Goal: Book appointment/travel/reservation

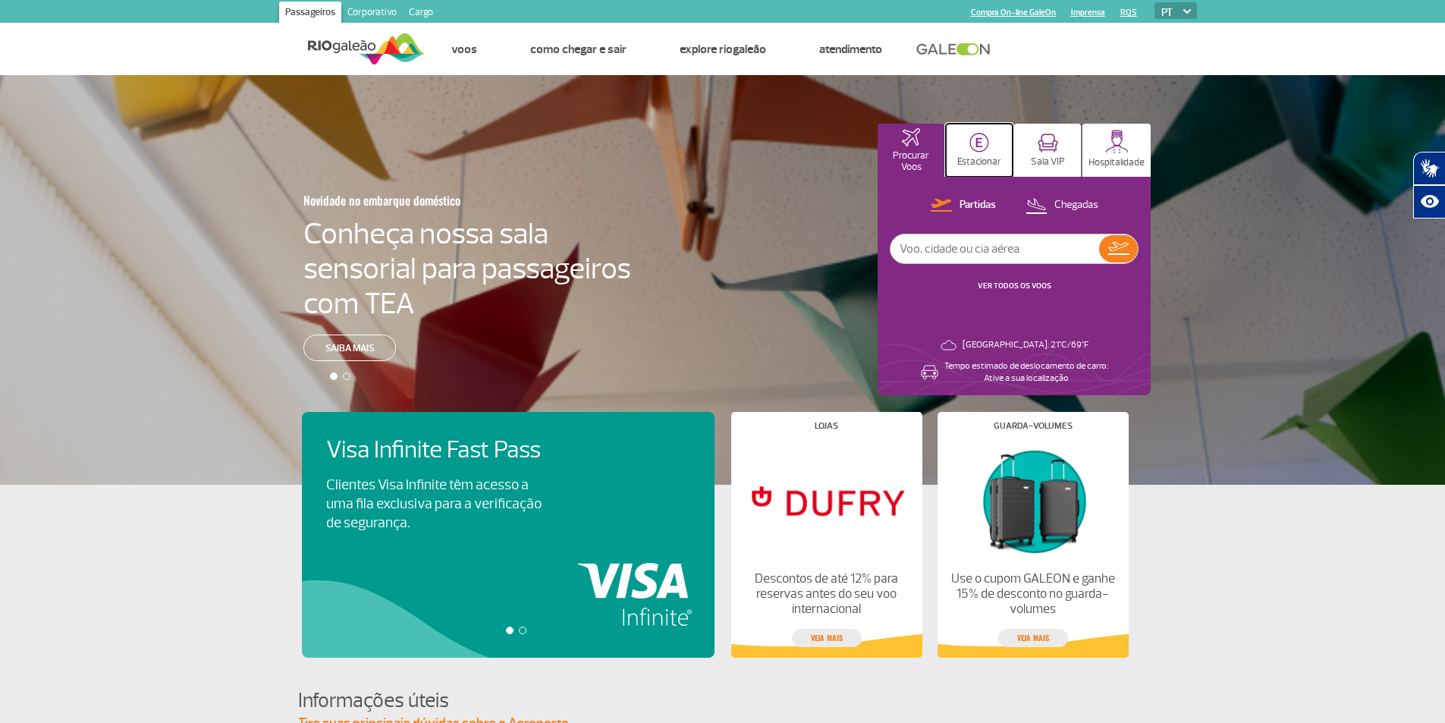
click at [985, 142] on img at bounding box center [980, 143] width 20 height 20
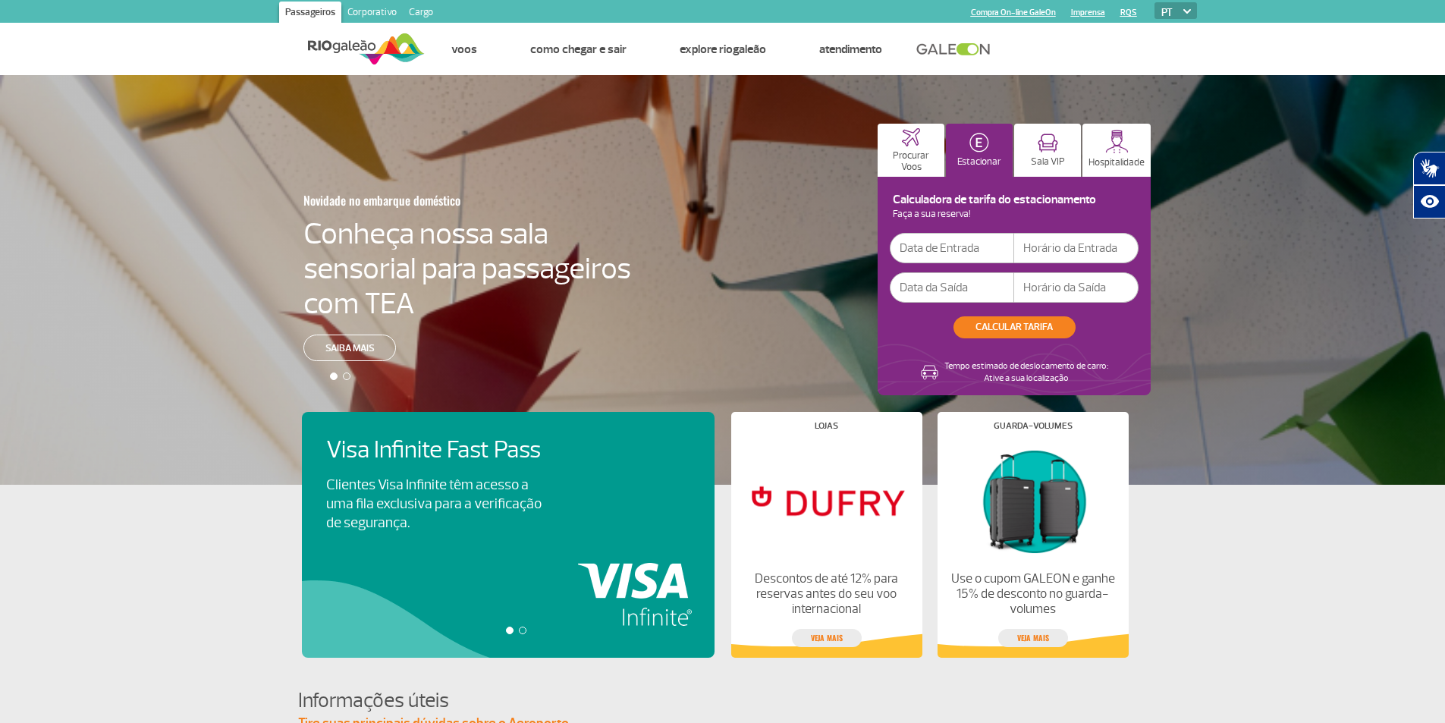
click at [956, 249] on input "text" at bounding box center [952, 248] width 124 height 30
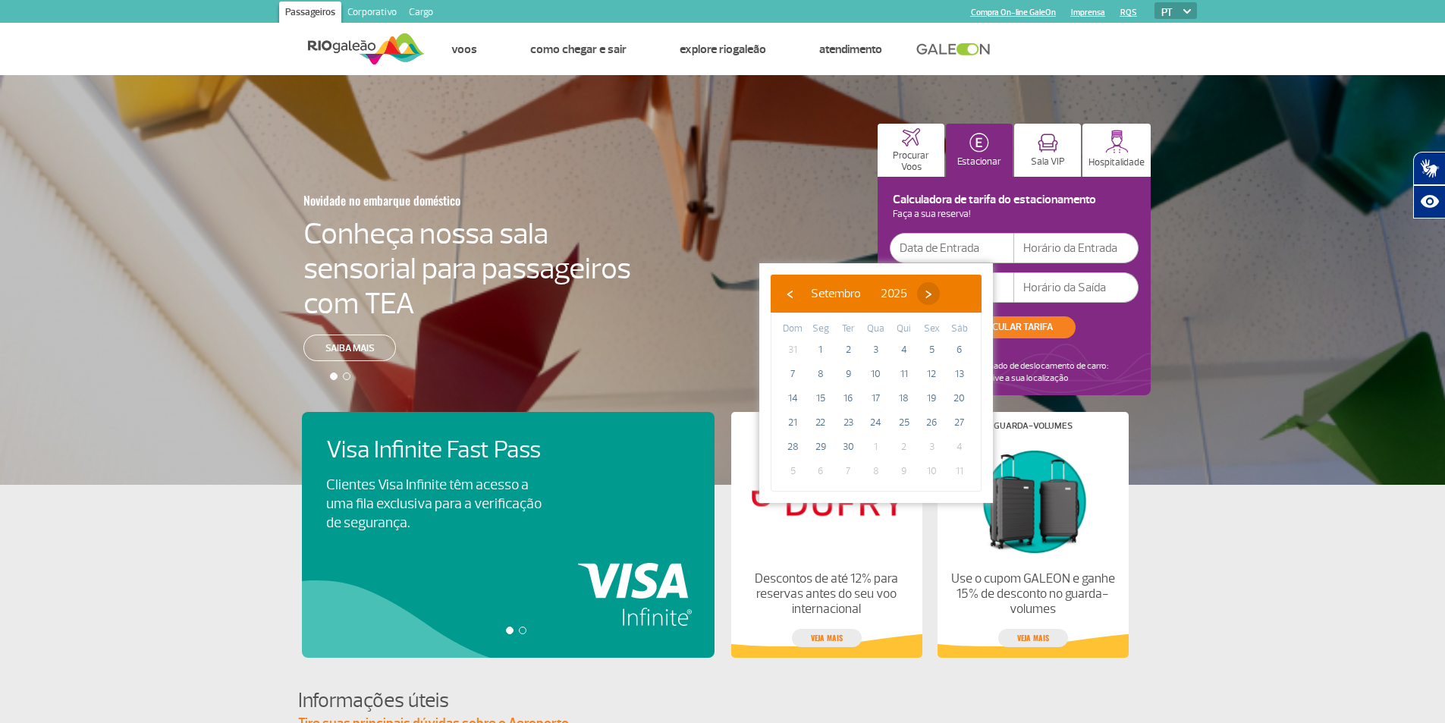
click at [940, 297] on span "›" at bounding box center [928, 293] width 23 height 23
click at [878, 369] on span "8" at bounding box center [876, 374] width 24 height 24
type input "[DATE]"
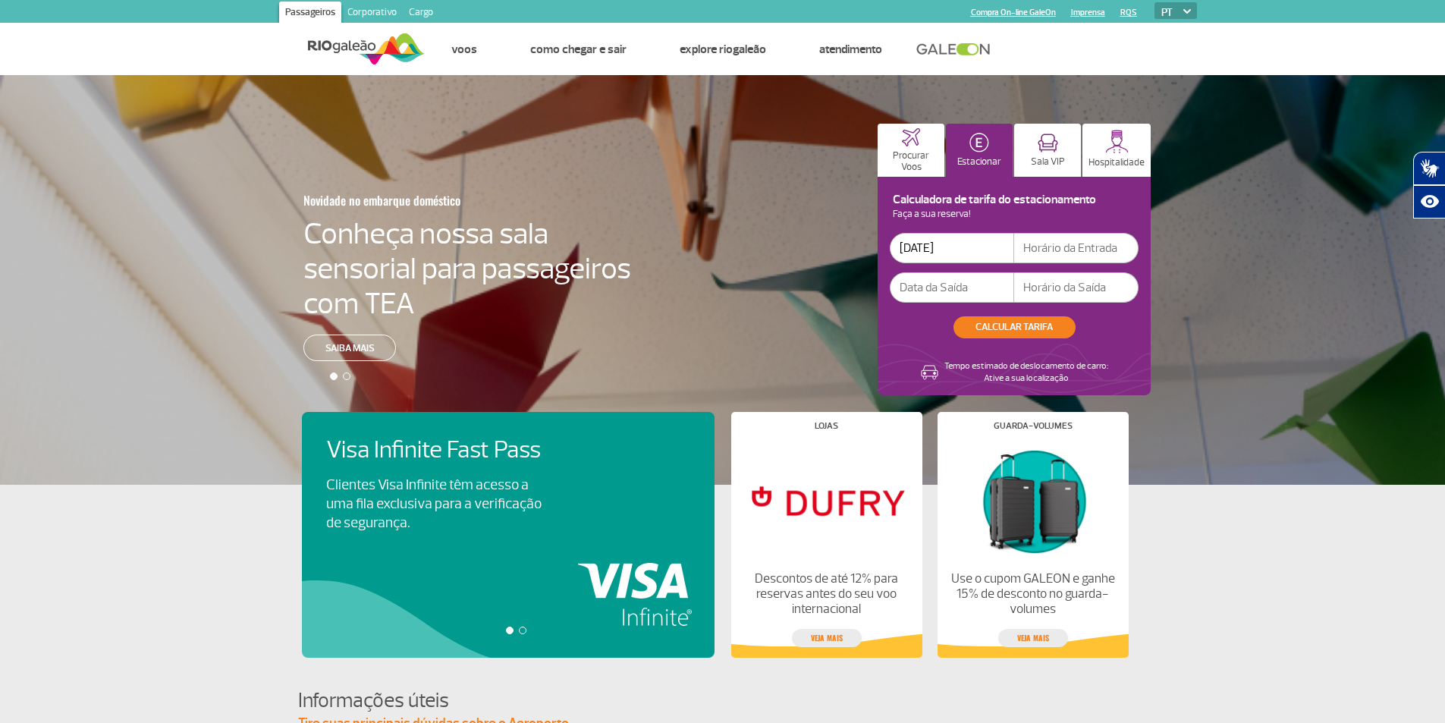
click at [1034, 247] on input "text" at bounding box center [1076, 248] width 124 height 30
type input "15:00"
click at [946, 271] on div "[DATE] 15:00" at bounding box center [1014, 268] width 249 height 70
click at [941, 289] on input "text" at bounding box center [952, 287] width 124 height 30
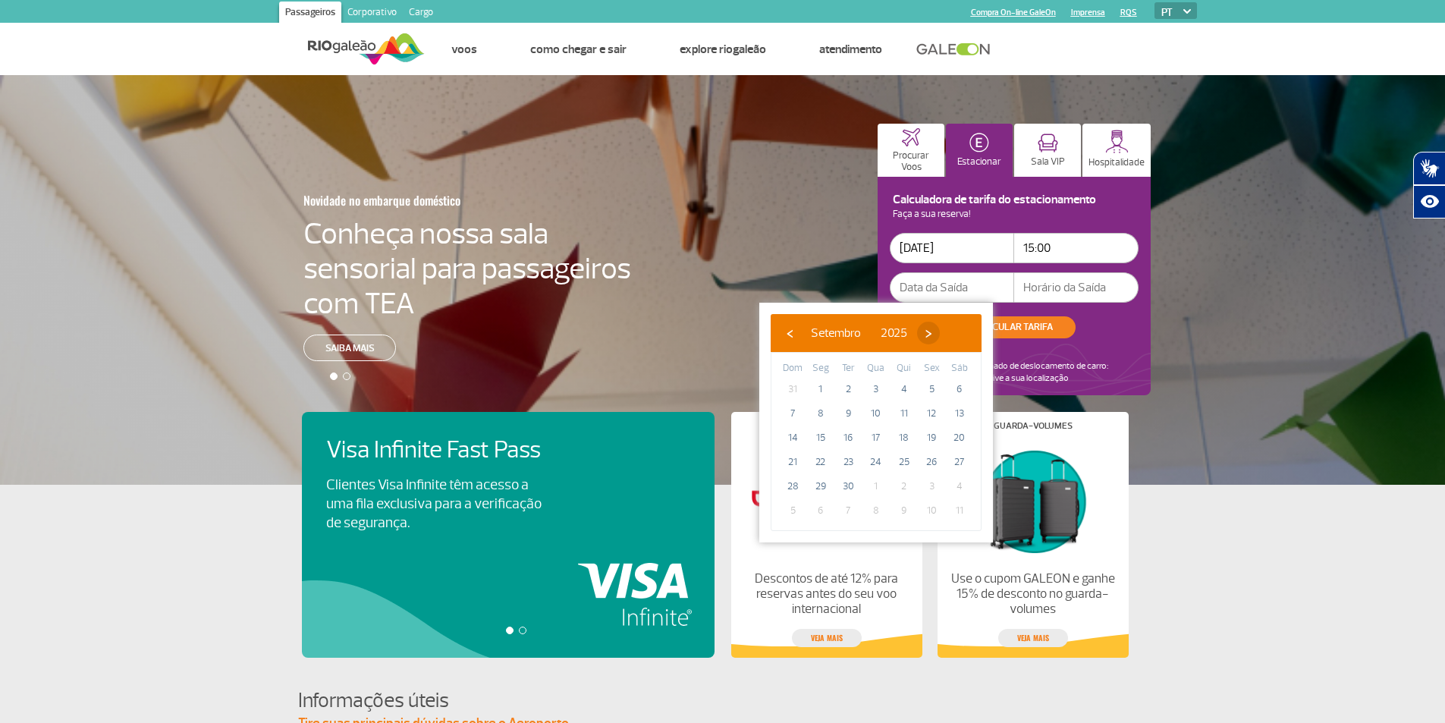
click at [940, 335] on span "›" at bounding box center [928, 333] width 23 height 23
click at [932, 467] on span "24" at bounding box center [931, 462] width 24 height 24
type input "[DATE]"
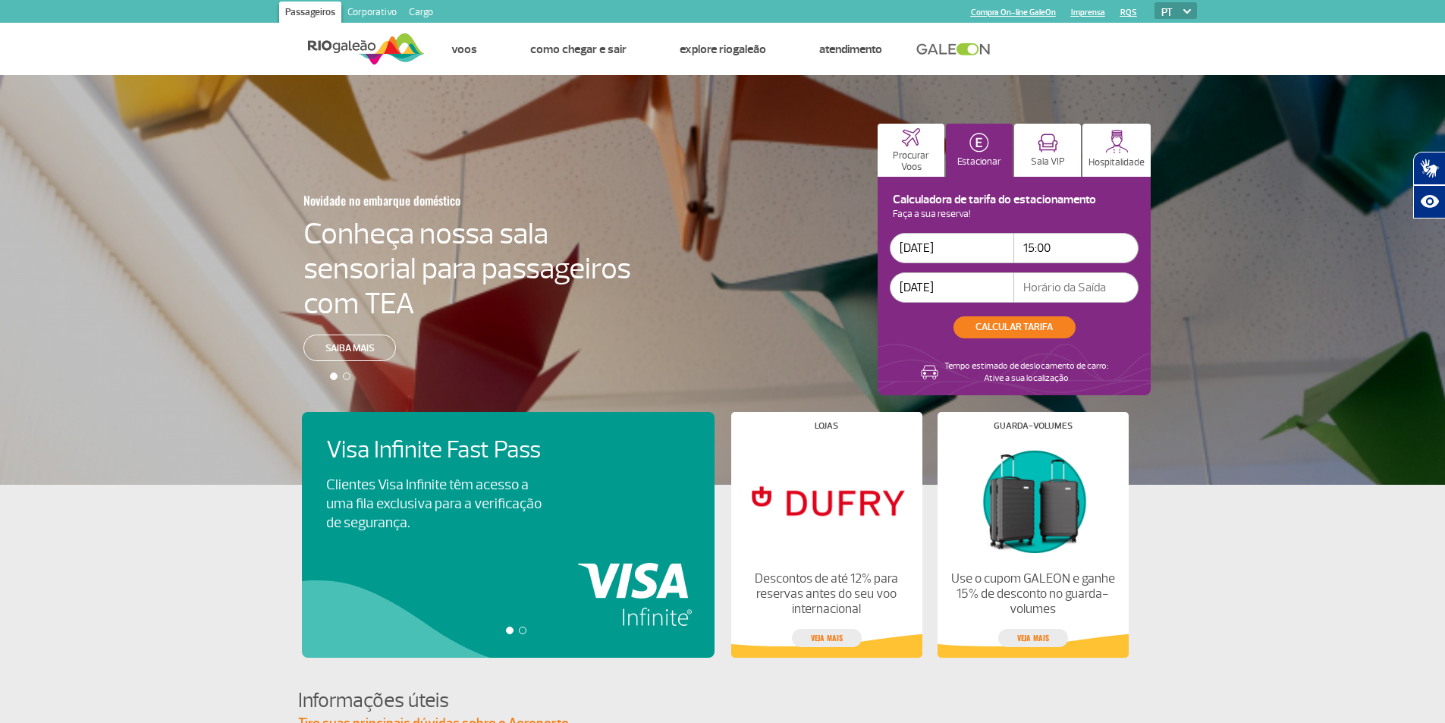
click at [1061, 278] on input "text" at bounding box center [1076, 287] width 124 height 30
type input "15:00"
click at [1025, 325] on button "CALCULAR TARIFA" at bounding box center [1015, 327] width 122 height 22
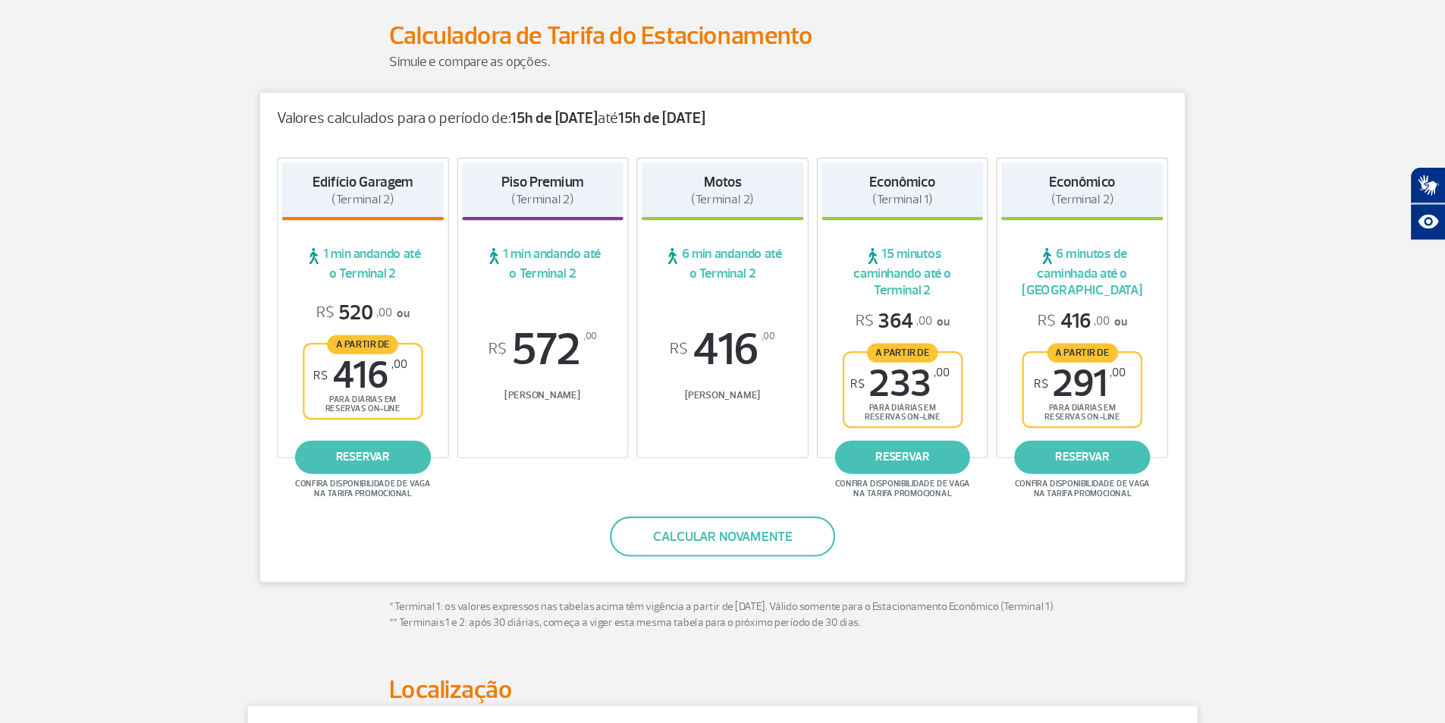
scroll to position [189, 0]
